Goal: Contribute content

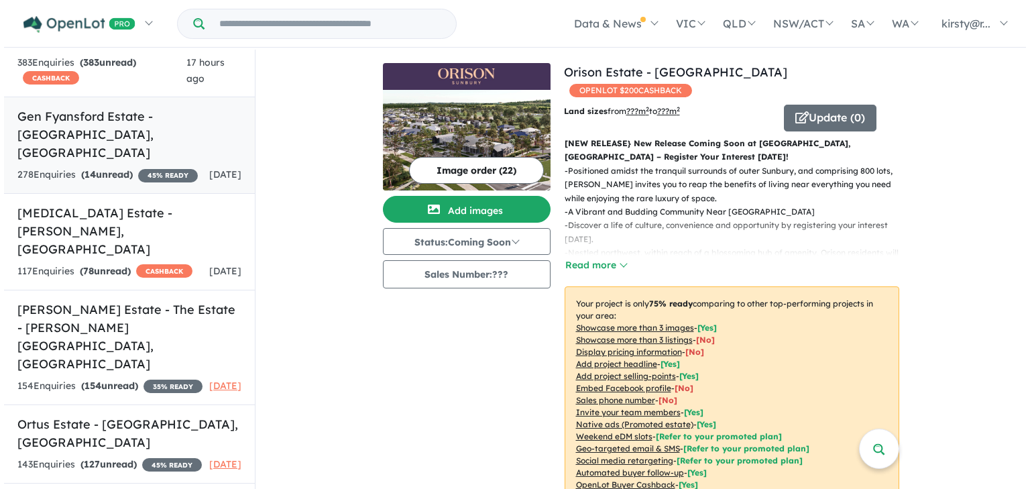
scroll to position [133, 0]
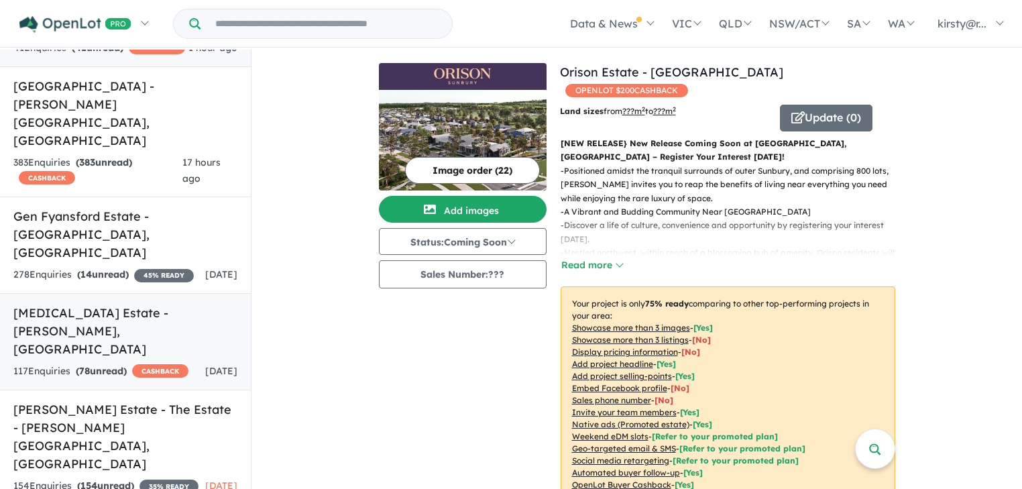
click at [113, 364] on div "117 Enquir ies ( 78 unread) CASHBACK" at bounding box center [100, 372] width 175 height 16
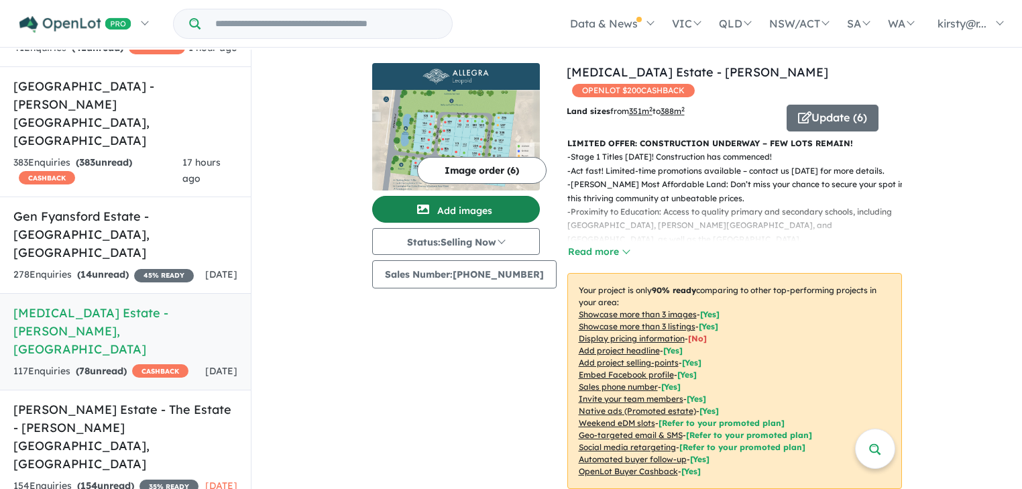
click at [496, 204] on button "Add images" at bounding box center [456, 209] width 168 height 27
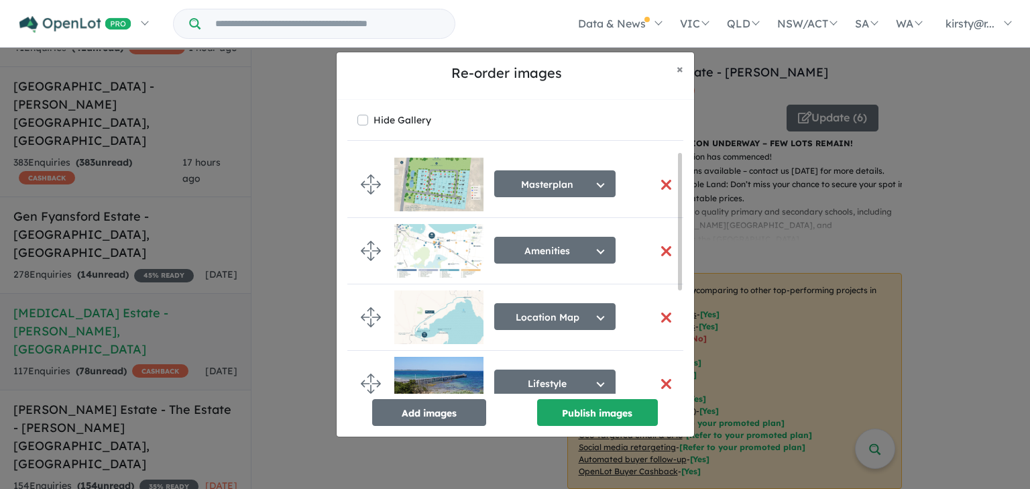
click at [666, 183] on button "button" at bounding box center [667, 184] width 28 height 29
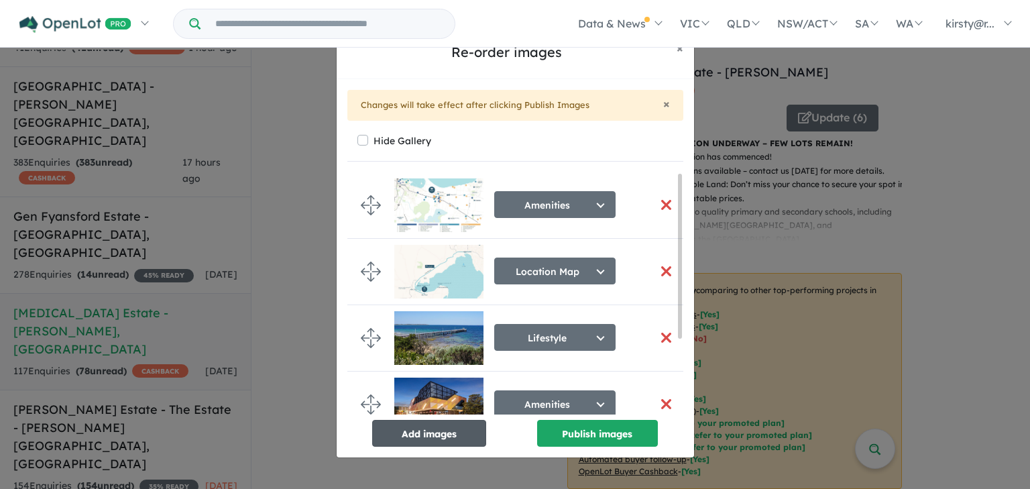
click at [416, 439] on button "Add images" at bounding box center [429, 433] width 114 height 27
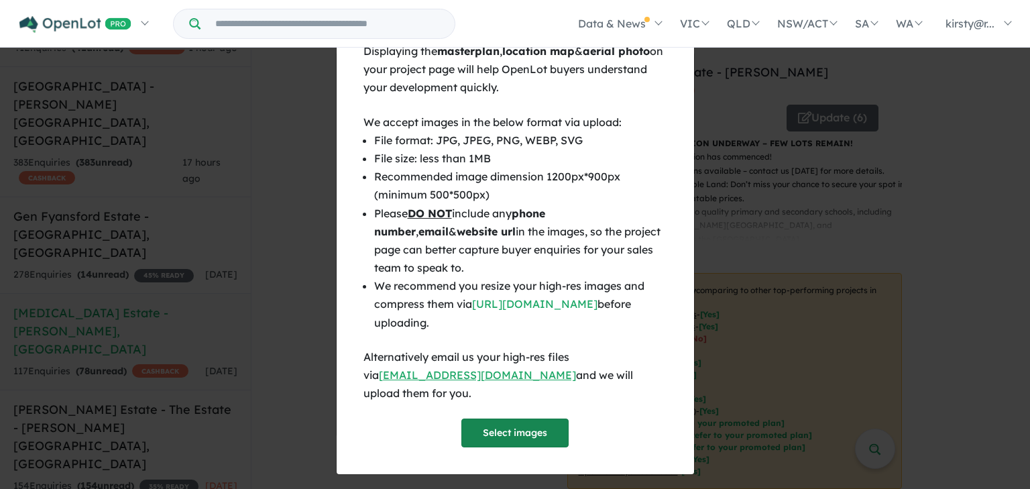
click at [510, 425] on button "Select images" at bounding box center [515, 433] width 107 height 29
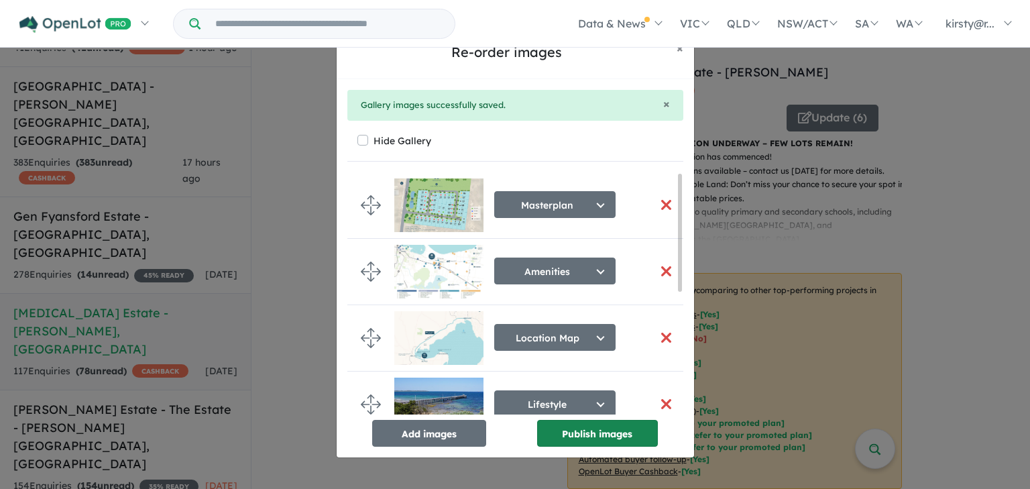
click at [588, 437] on button "Publish images" at bounding box center [597, 433] width 121 height 27
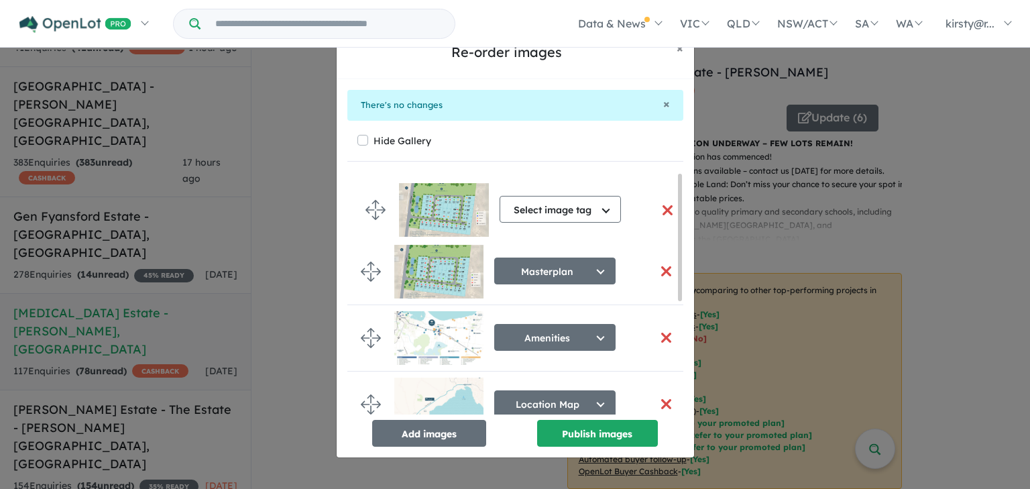
drag, startPoint x: 370, startPoint y: 390, endPoint x: 374, endPoint y: 219, distance: 171.1
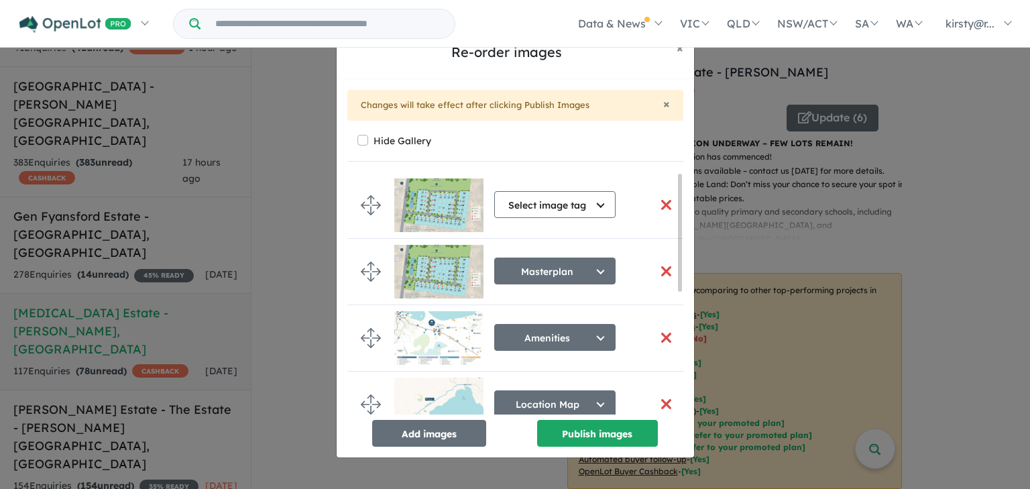
click at [667, 269] on button "button" at bounding box center [667, 271] width 28 height 29
click at [661, 270] on button "button" at bounding box center [667, 271] width 28 height 29
click at [660, 267] on button "button" at bounding box center [667, 271] width 28 height 29
click at [565, 219] on div "Select image tag Select image tag Aerial Location Map Masterplan Lifestyle Amen…" at bounding box center [554, 206] width 121 height 35
click at [564, 208] on button "Select image tag" at bounding box center [554, 204] width 121 height 27
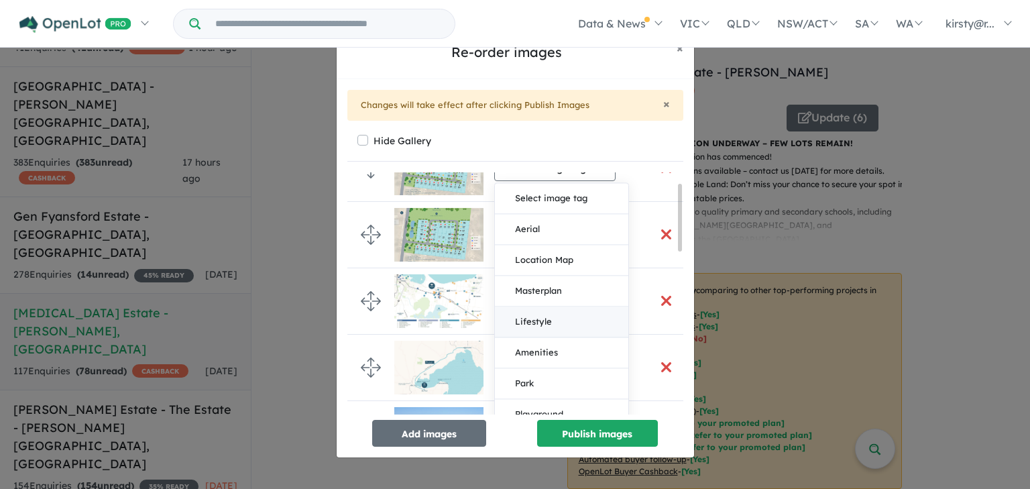
scroll to position [54, 0]
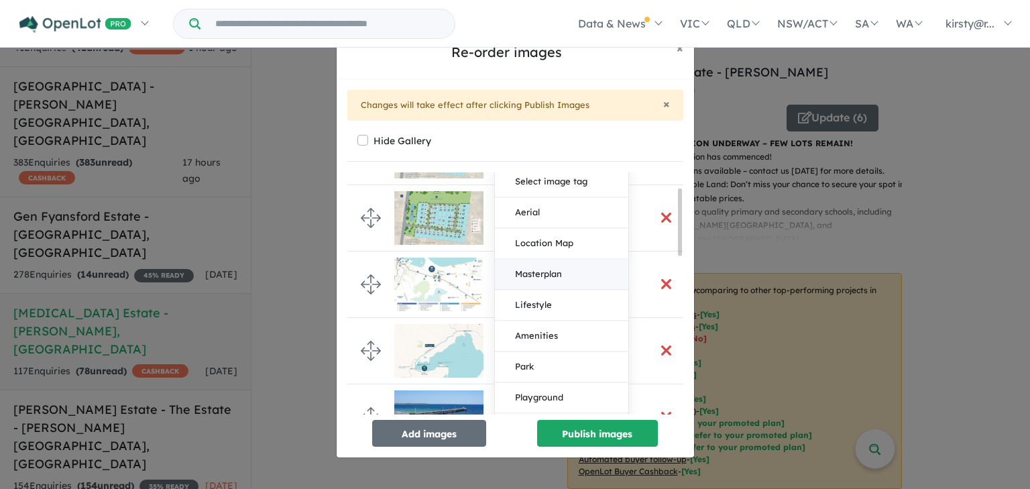
click at [536, 277] on button "Masterplan" at bounding box center [561, 274] width 133 height 31
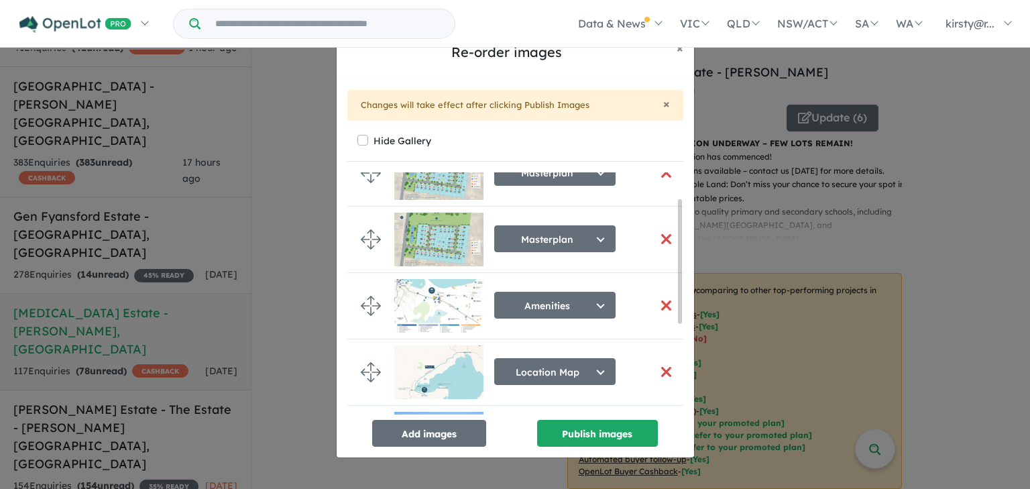
scroll to position [0, 0]
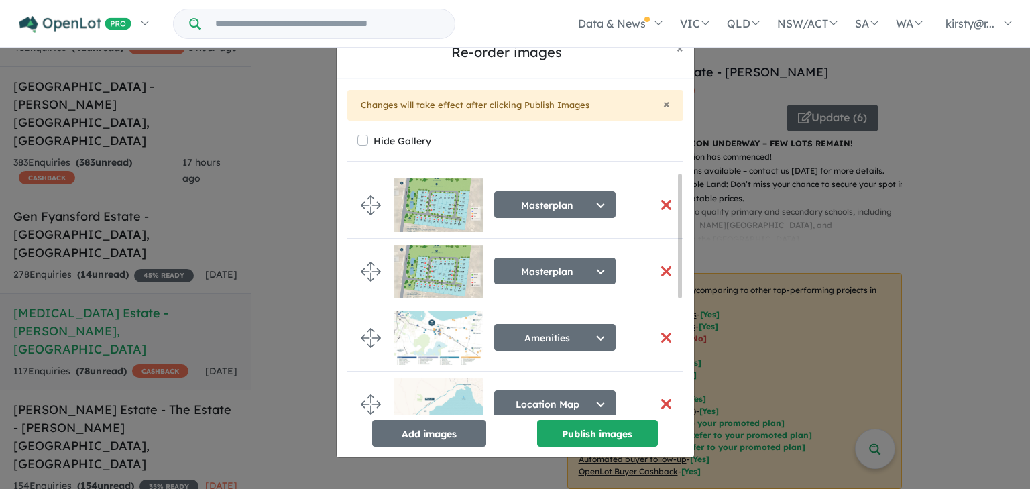
click at [661, 266] on button "button" at bounding box center [667, 271] width 28 height 29
click at [374, 140] on label "Hide Gallery" at bounding box center [403, 140] width 58 height 19
click at [604, 433] on button "Publish images" at bounding box center [597, 433] width 121 height 27
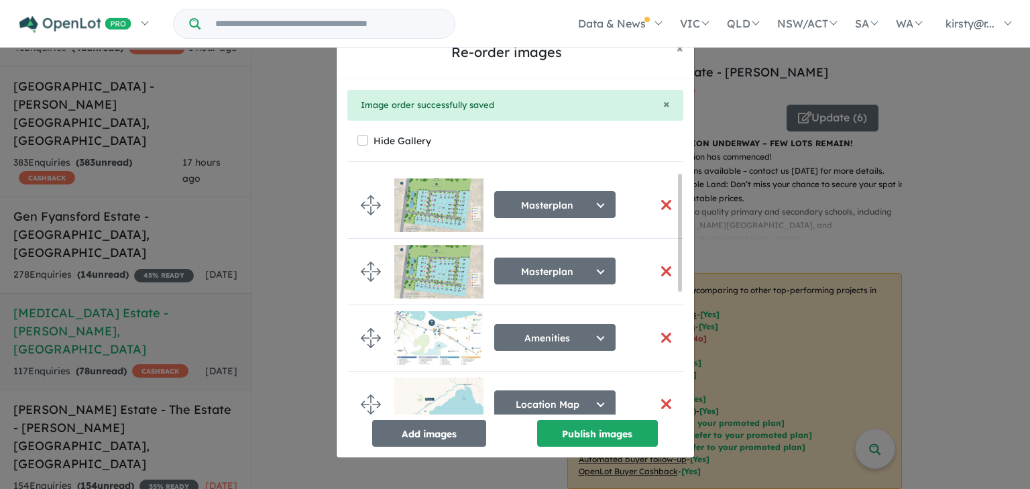
click at [663, 273] on button "button" at bounding box center [667, 271] width 28 height 29
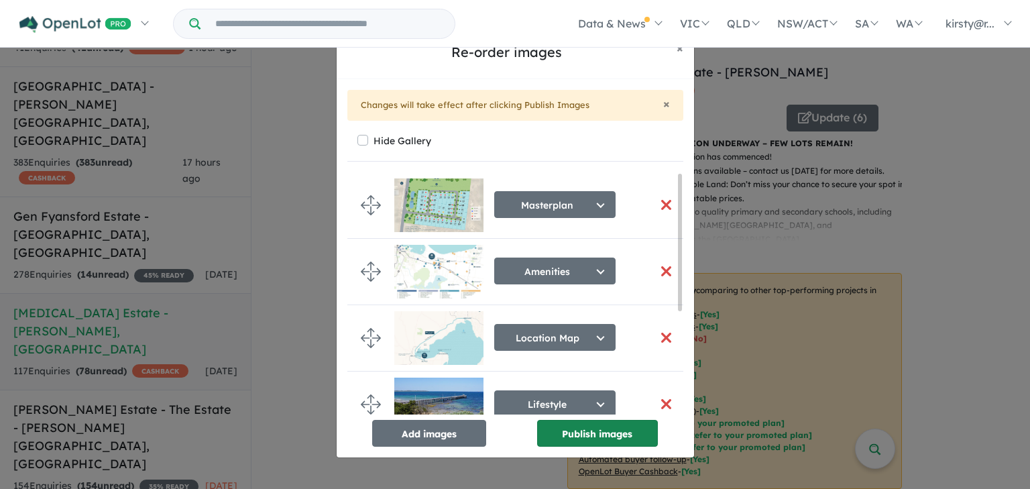
click at [629, 427] on button "Publish images" at bounding box center [597, 433] width 121 height 27
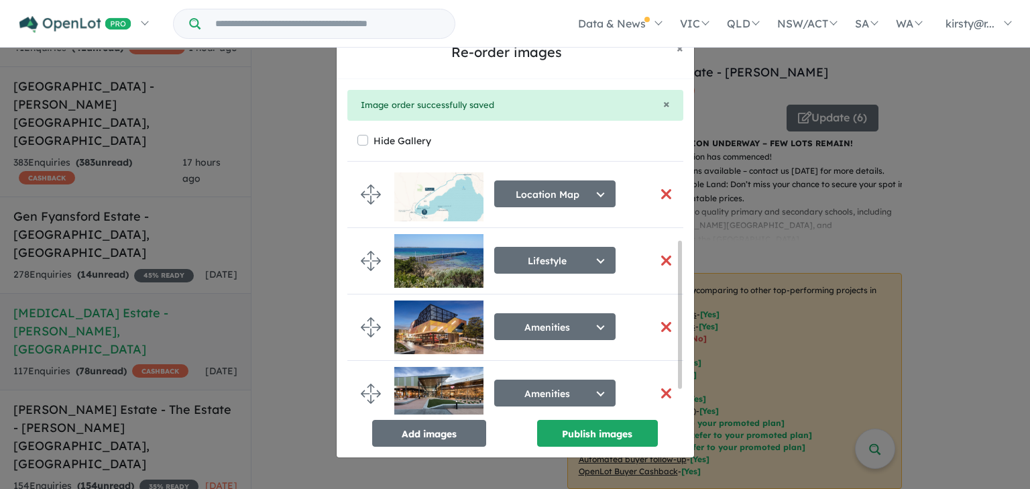
scroll to position [152, 0]
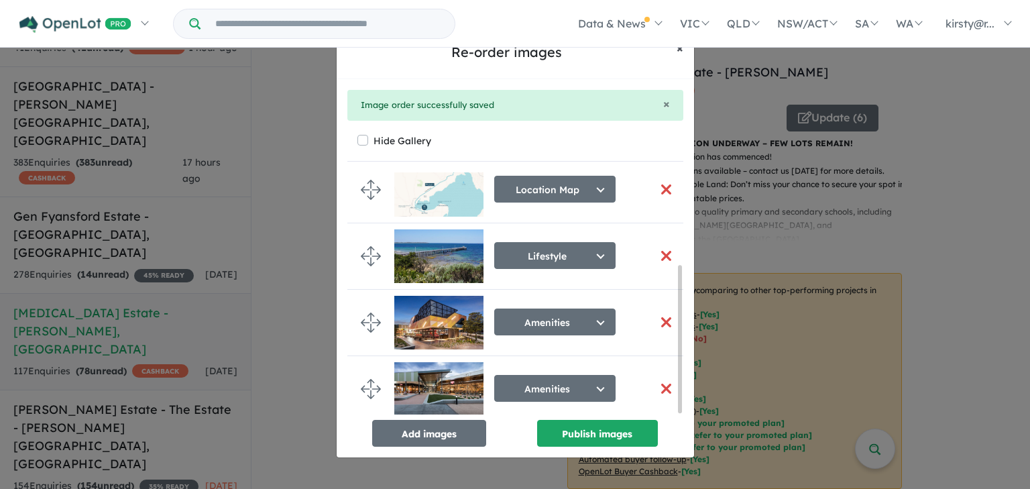
click at [685, 50] on button "× Close" at bounding box center [680, 49] width 28 height 34
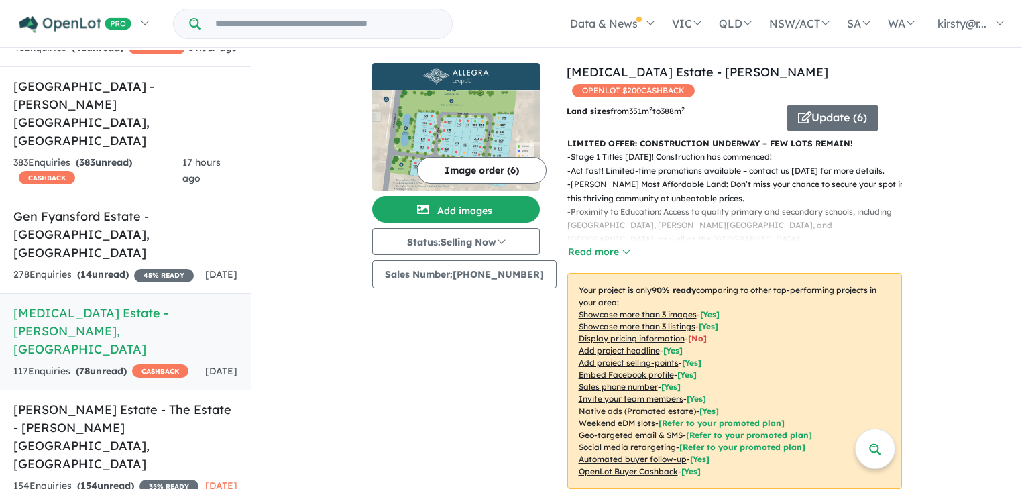
click at [515, 101] on img at bounding box center [456, 140] width 168 height 101
click at [440, 207] on button "Add images" at bounding box center [456, 209] width 168 height 27
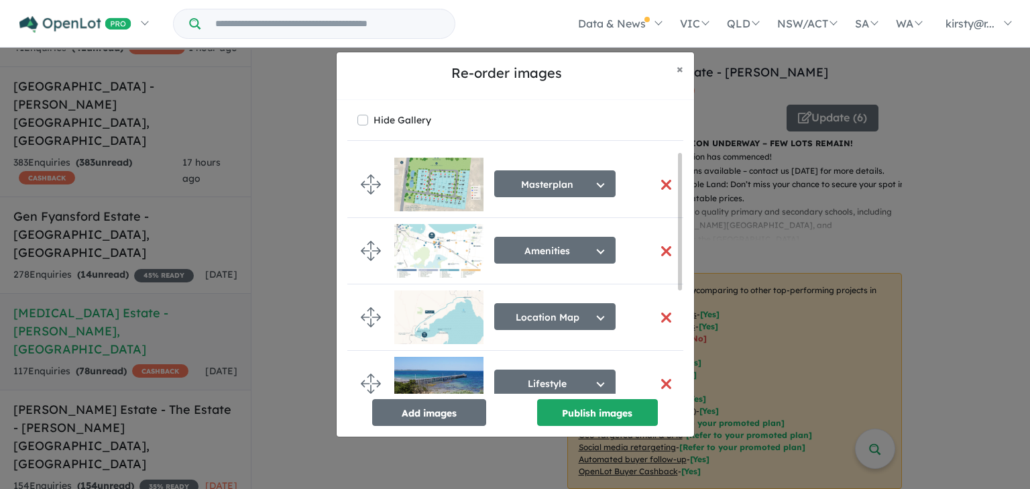
click at [664, 185] on button "button" at bounding box center [667, 184] width 28 height 29
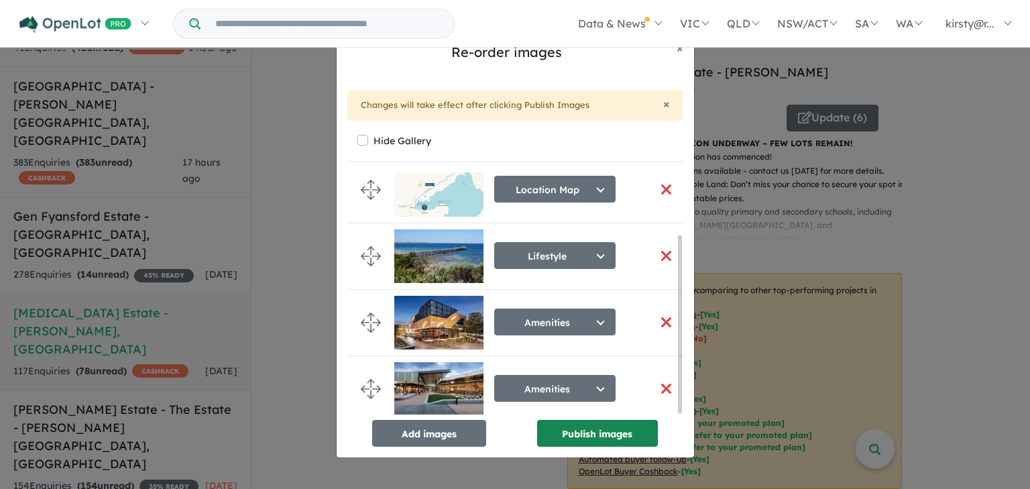
click at [585, 424] on button "Publish images" at bounding box center [597, 433] width 121 height 27
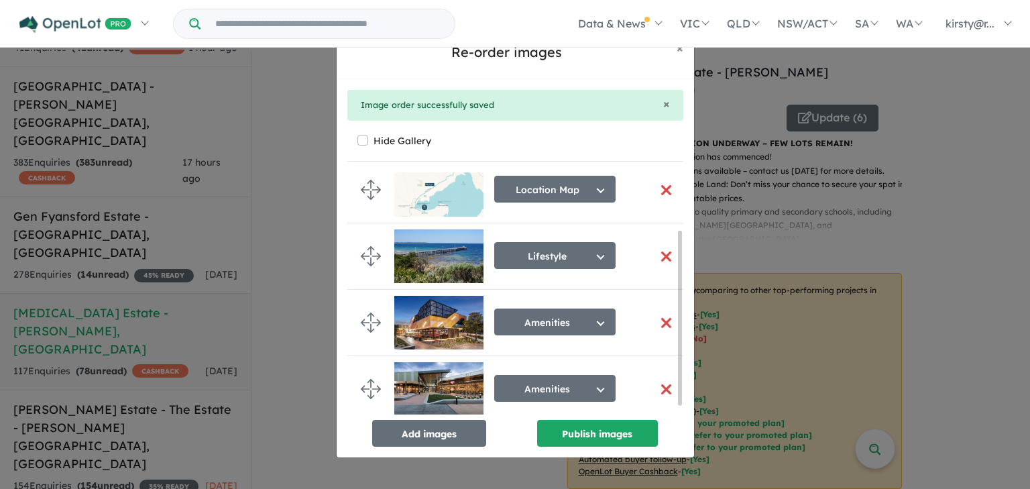
scroll to position [91, 0]
click at [443, 425] on button "Add images" at bounding box center [429, 433] width 114 height 27
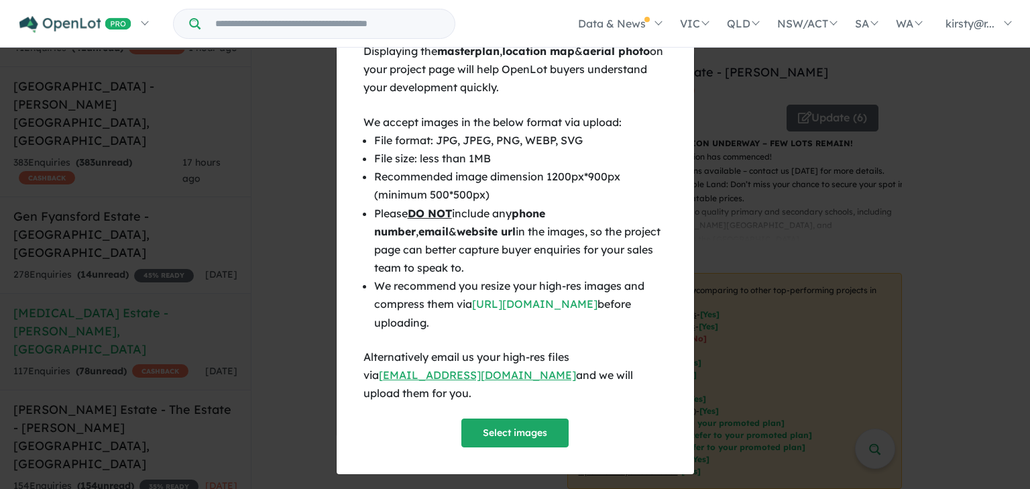
scroll to position [88, 0]
click at [520, 419] on button "Select images" at bounding box center [515, 433] width 107 height 29
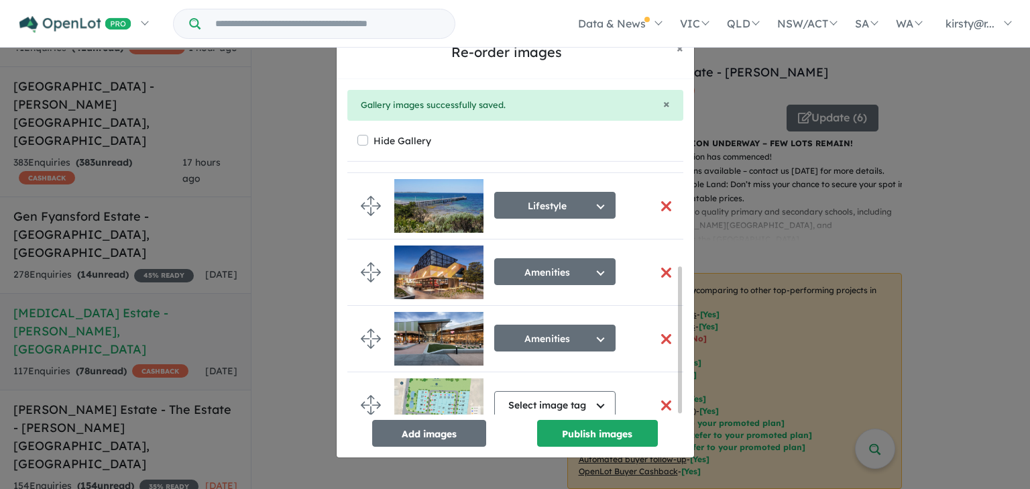
scroll to position [157, 0]
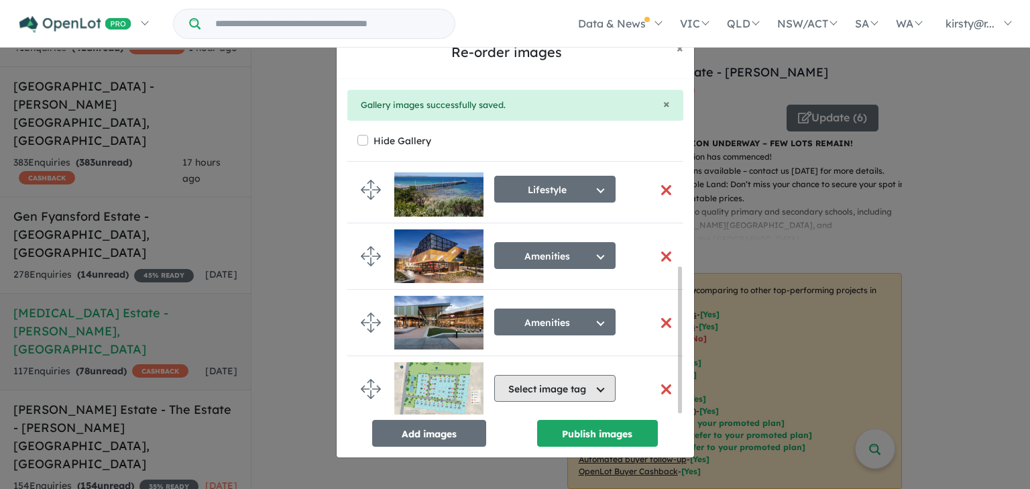
drag, startPoint x: 527, startPoint y: 382, endPoint x: 560, endPoint y: 381, distance: 33.5
click at [527, 382] on button "Select image tag" at bounding box center [554, 388] width 121 height 27
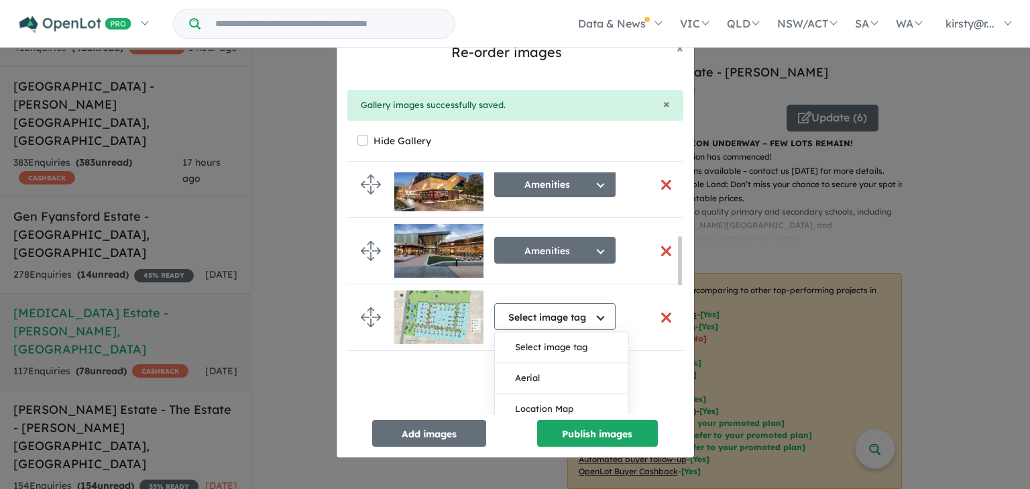
scroll to position [318, 0]
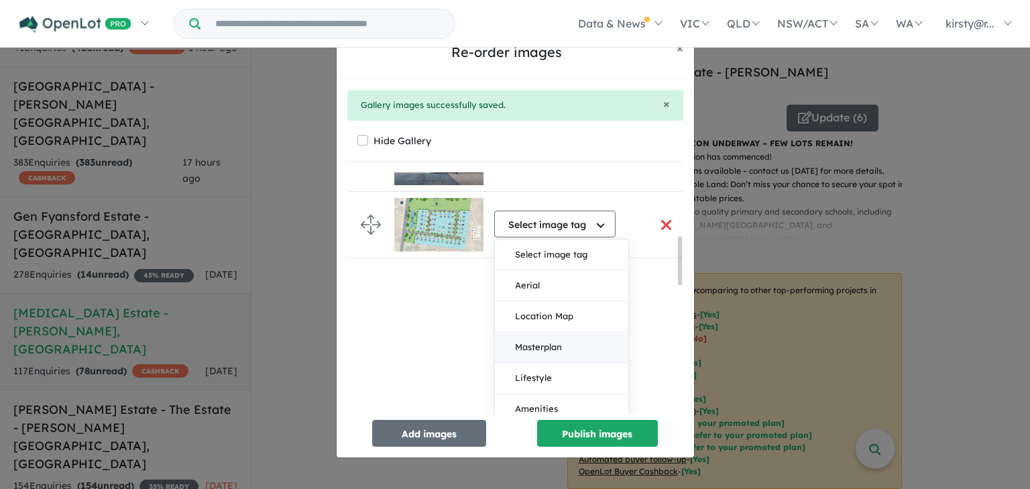
click at [543, 345] on button "Masterplan" at bounding box center [561, 347] width 133 height 31
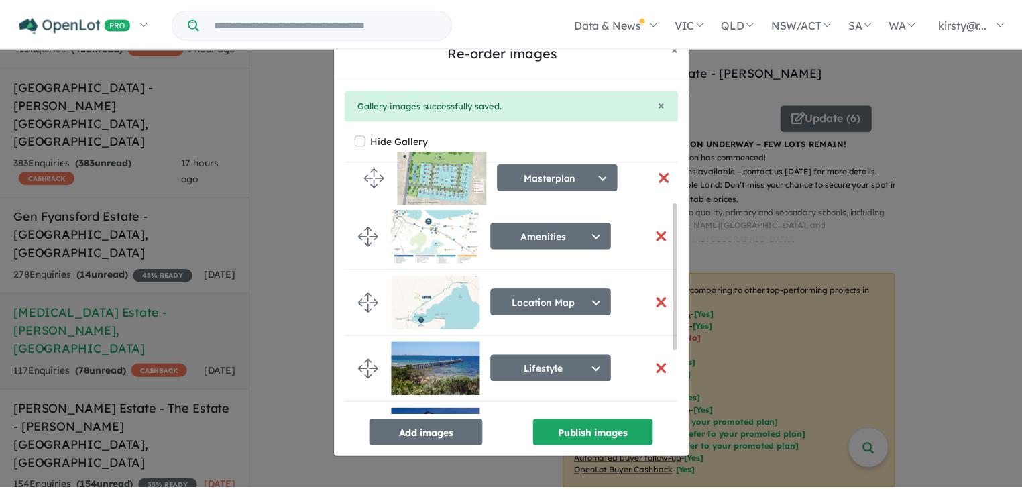
scroll to position [0, 0]
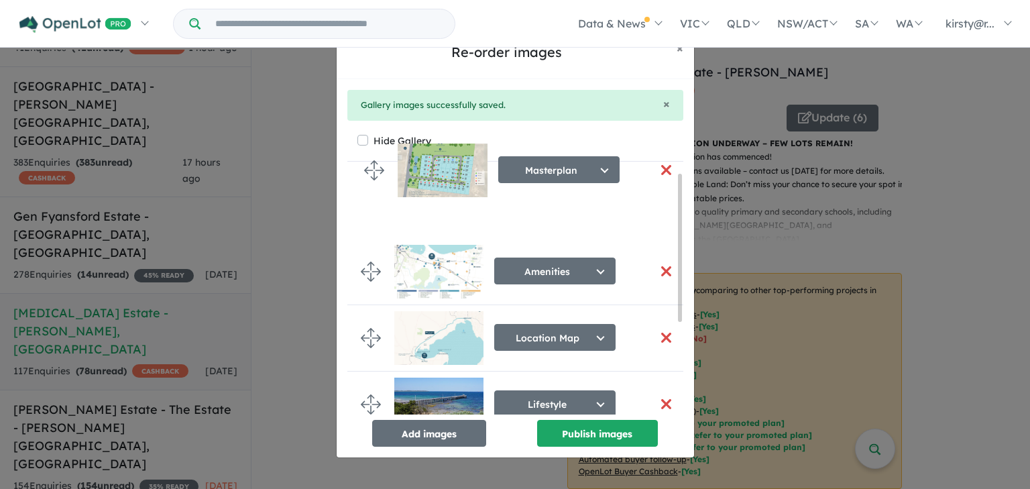
drag, startPoint x: 365, startPoint y: 378, endPoint x: 369, endPoint y: 164, distance: 214.7
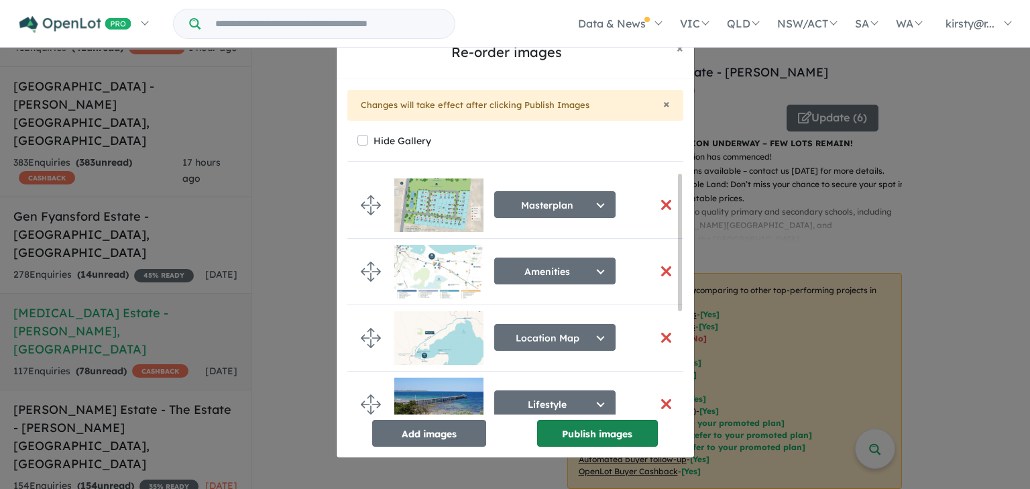
click at [590, 428] on button "Publish images" at bounding box center [597, 433] width 121 height 27
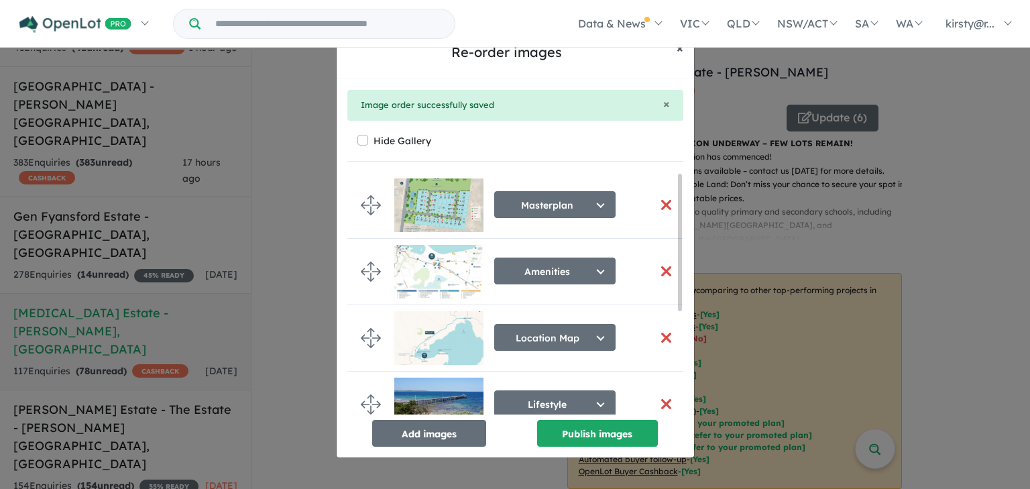
click at [684, 54] on button "× Close" at bounding box center [680, 49] width 28 height 34
